Goal: Task Accomplishment & Management: Manage account settings

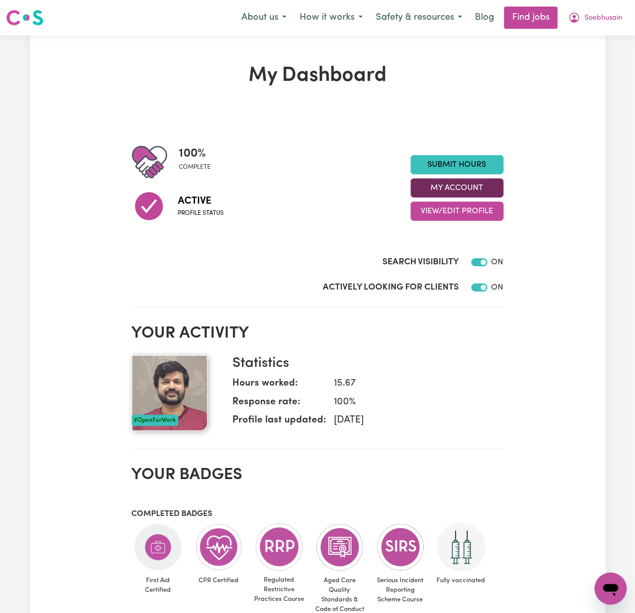
click at [455, 190] on button "My Account" at bounding box center [457, 187] width 93 height 19
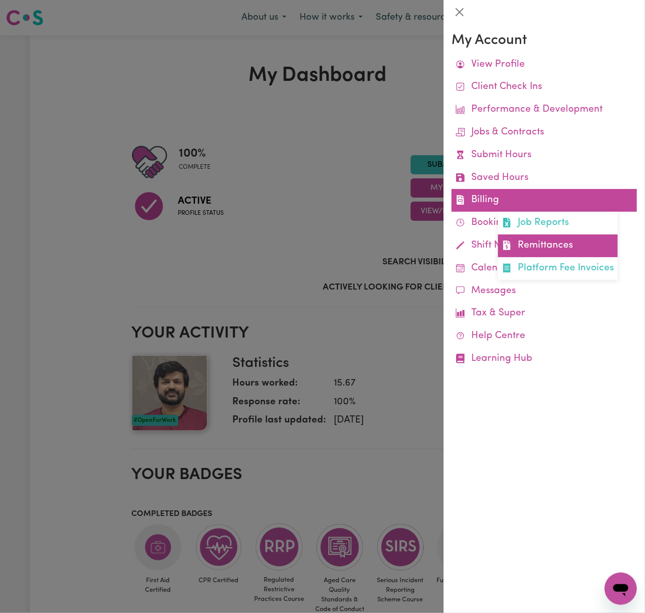
click at [587, 245] on link "Remittances" at bounding box center [558, 246] width 120 height 23
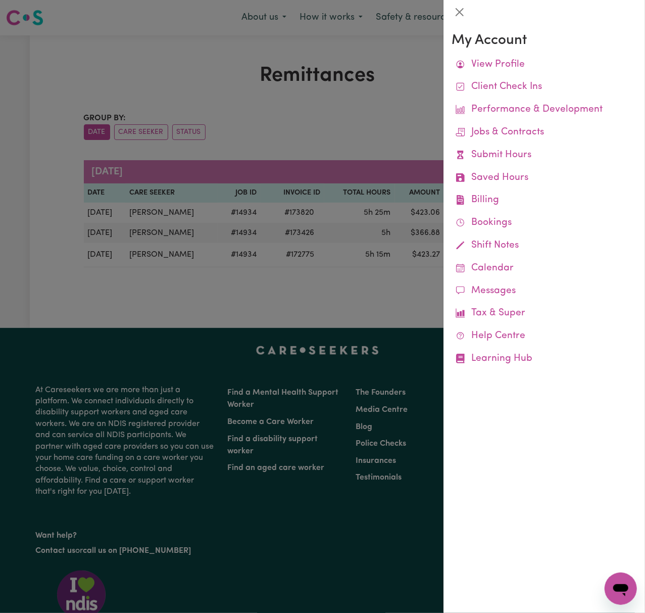
click at [269, 304] on div at bounding box center [322, 306] width 645 height 613
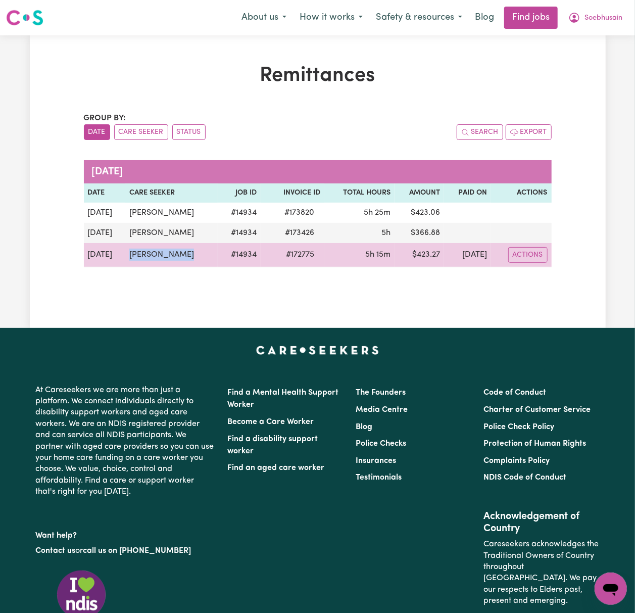
drag, startPoint x: 149, startPoint y: 253, endPoint x: 123, endPoint y: 253, distance: 25.3
click at [123, 253] on tr "[DATE] [PERSON_NAME] # 14934 # 172775 5h 15m $ 423.27 [DATE] Actions" at bounding box center [318, 255] width 468 height 24
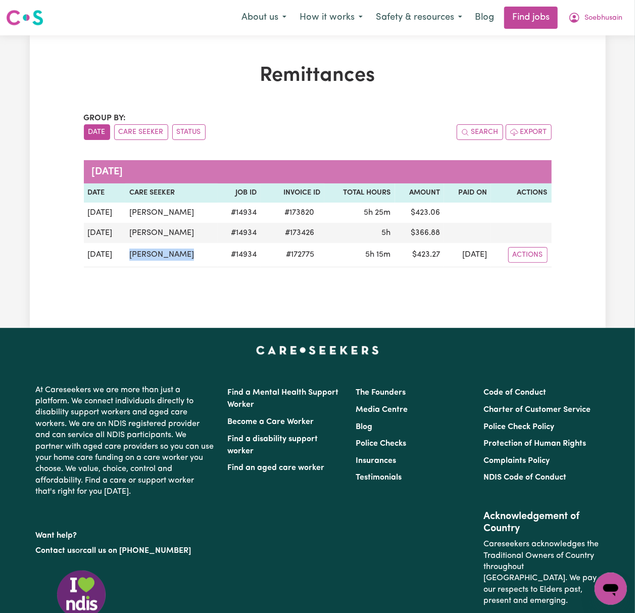
copy tr "[PERSON_NAME]"
click at [595, 15] on span "Soebhusain" at bounding box center [604, 18] width 38 height 11
click at [607, 73] on link "Logout" at bounding box center [589, 77] width 80 height 19
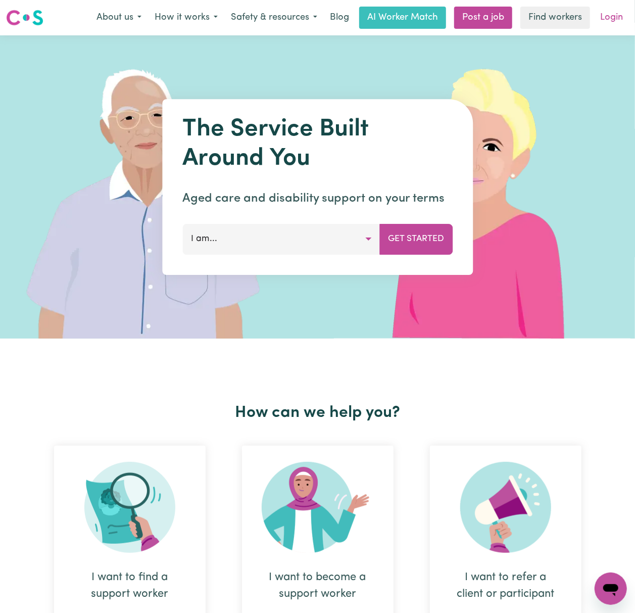
click at [617, 15] on link "Login" at bounding box center [611, 18] width 35 height 22
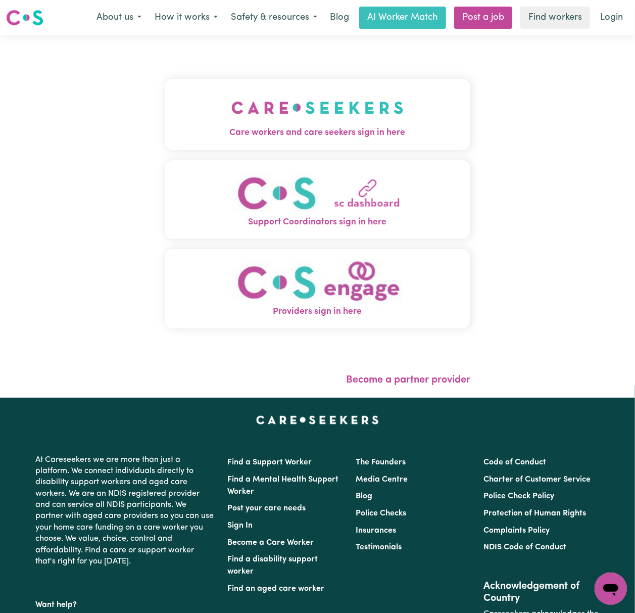
click at [175, 122] on button "Care workers and care seekers sign in here" at bounding box center [318, 114] width 306 height 71
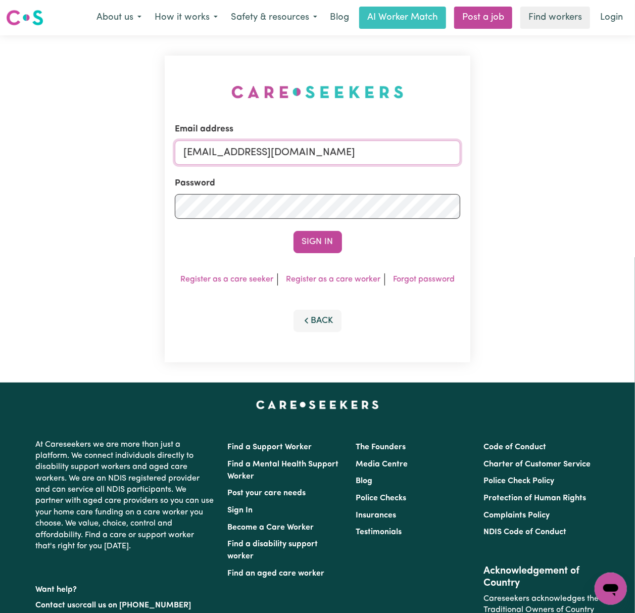
click at [208, 151] on input "[EMAIL_ADDRESS][DOMAIN_NAME]" at bounding box center [318, 153] width 286 height 24
drag, startPoint x: 238, startPoint y: 147, endPoint x: 748, endPoint y: 116, distance: 511.4
click at [635, 116] on html "Menu About us How it works Safety & resources Blog AI Worker Match Post a job F…" at bounding box center [317, 408] width 635 height 817
type input "[EMAIL_ADDRESS][DOMAIN_NAME]"
click at [294, 231] on button "Sign In" at bounding box center [318, 242] width 49 height 22
